Goal: Check status: Check status

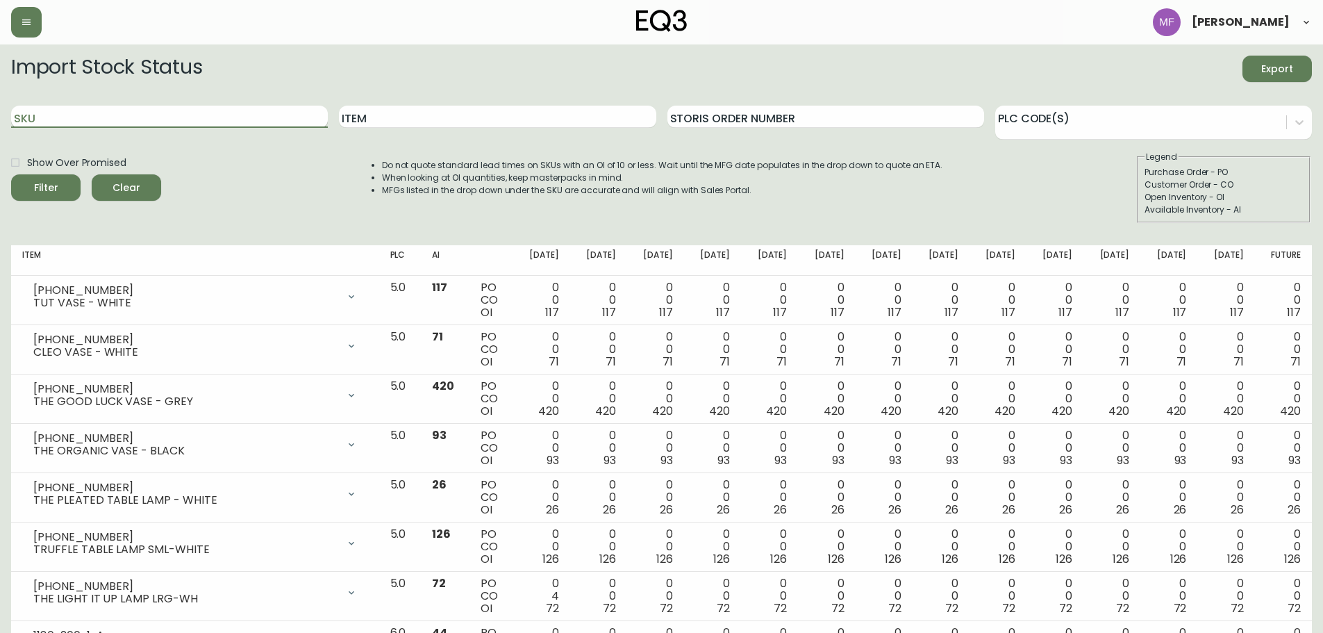
click at [237, 127] on input "SKU" at bounding box center [169, 117] width 317 height 22
paste input "[PHONE_NUMBER]"
type input "[PHONE_NUMBER]"
click at [11, 174] on button "Filter" at bounding box center [45, 187] width 69 height 26
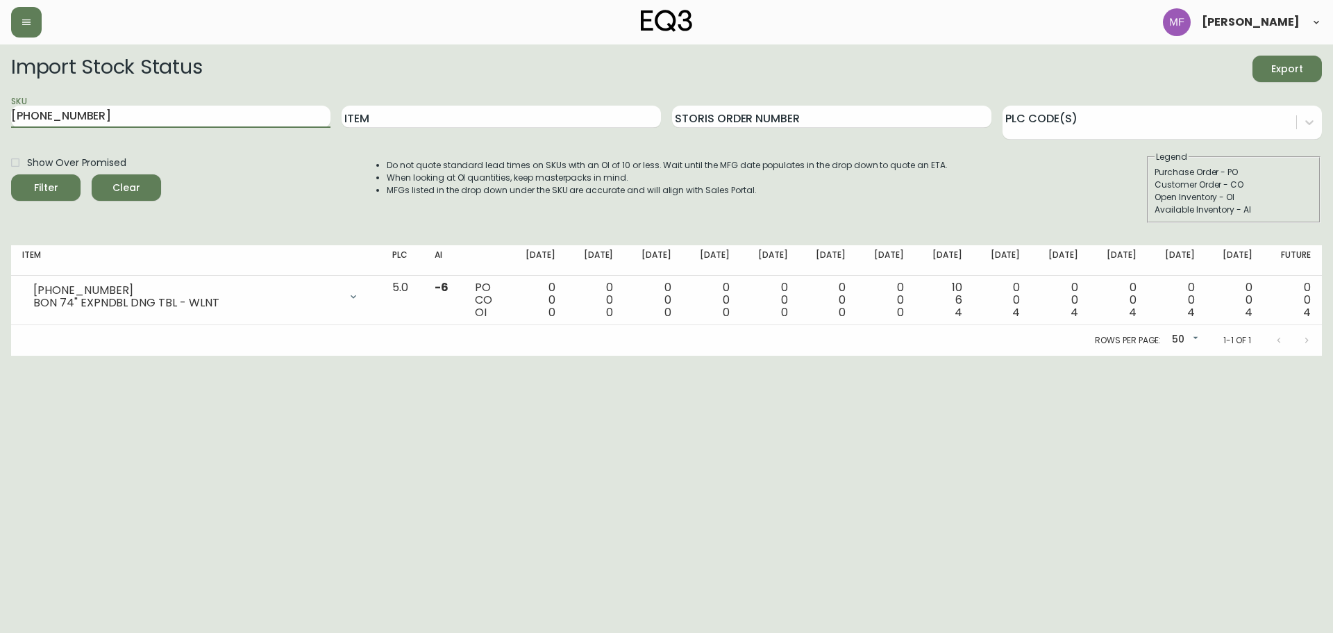
click at [151, 181] on button "Clear" at bounding box center [126, 187] width 69 height 26
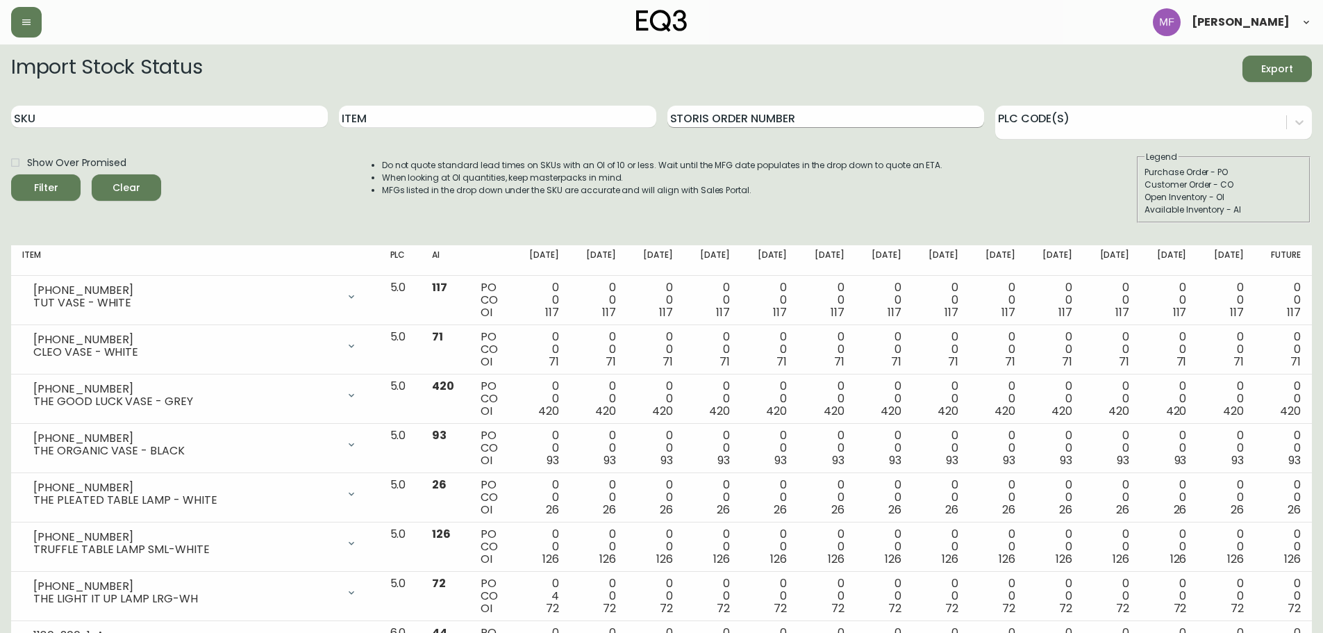
click at [785, 111] on input "Storis Order Number" at bounding box center [825, 117] width 317 height 22
paste input "1061904511"
type input "1061904511"
click at [11, 174] on button "Filter" at bounding box center [45, 187] width 69 height 26
